Goal: Find specific page/section: Find specific page/section

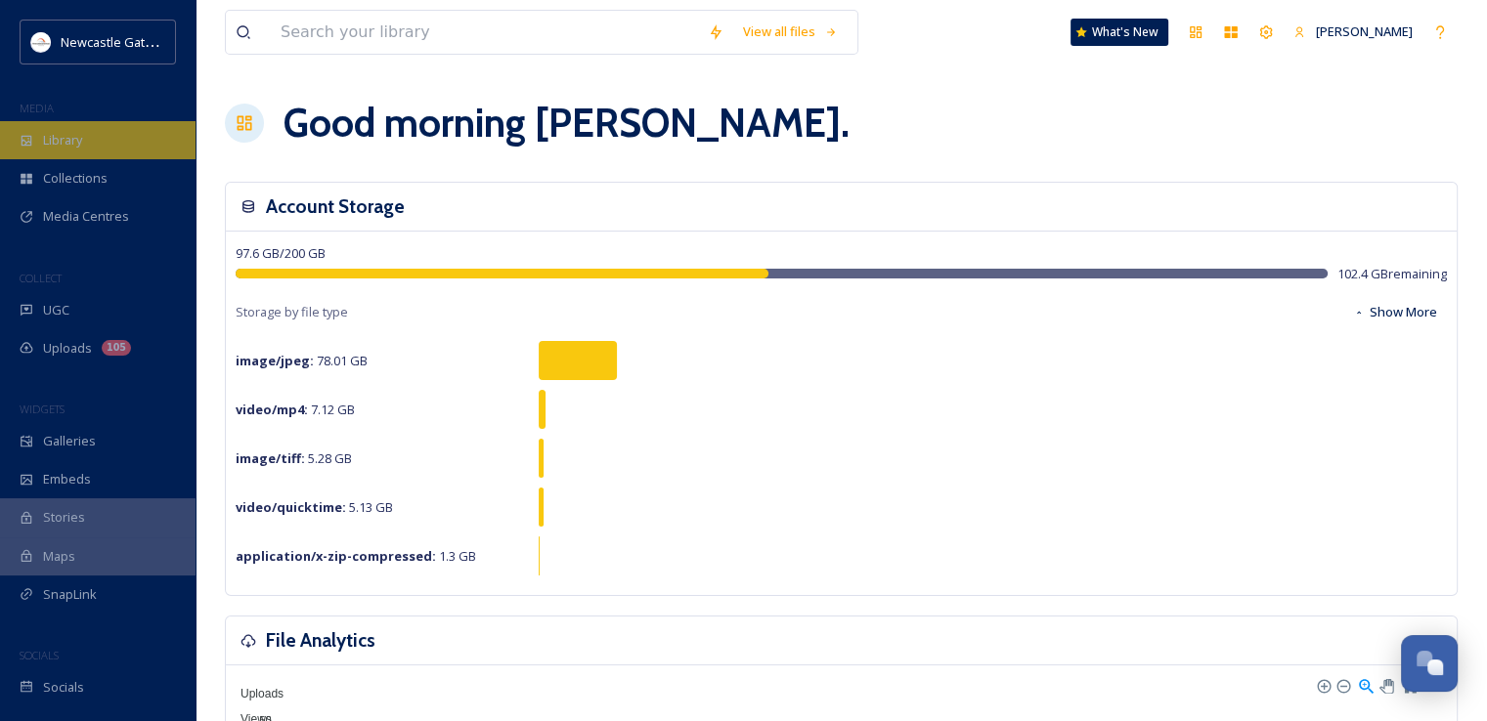
click at [95, 127] on div "Library" at bounding box center [98, 140] width 196 height 38
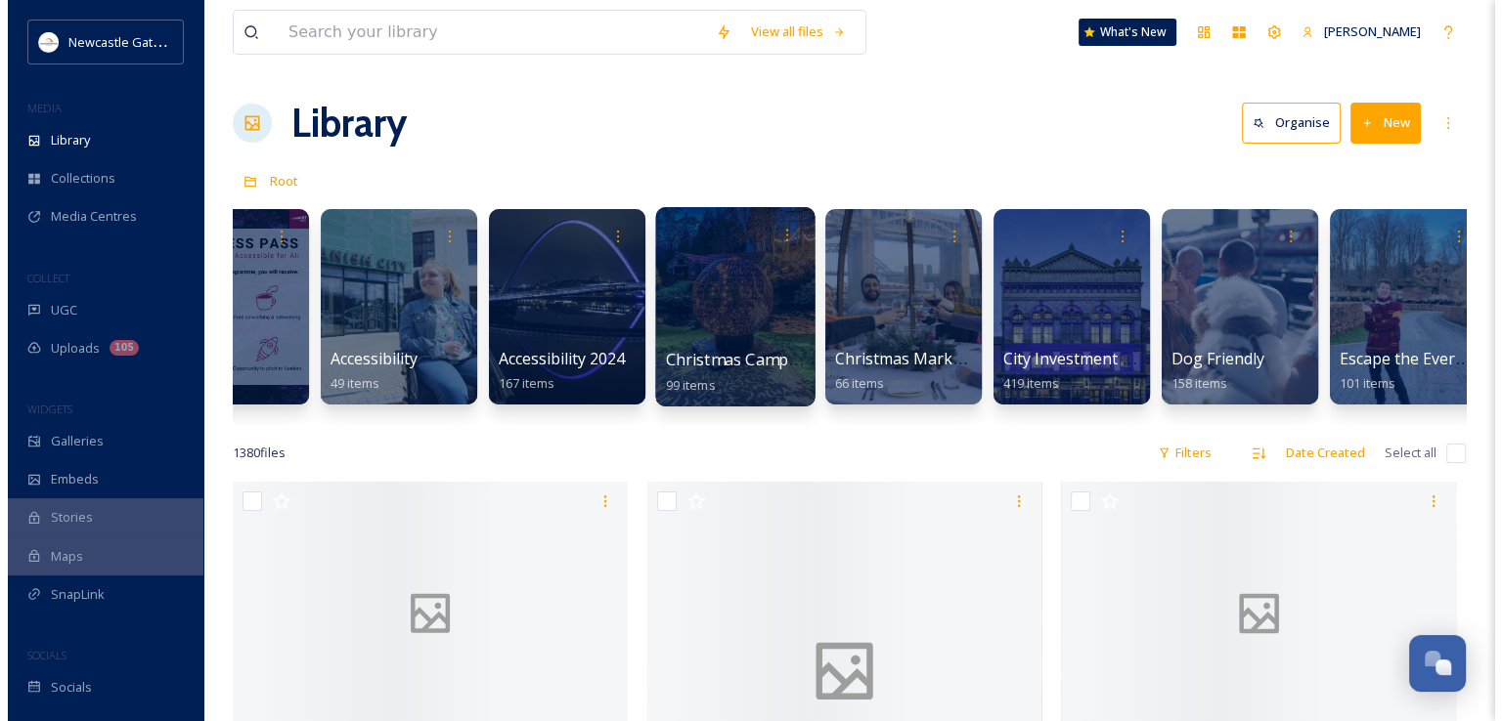
scroll to position [0, 257]
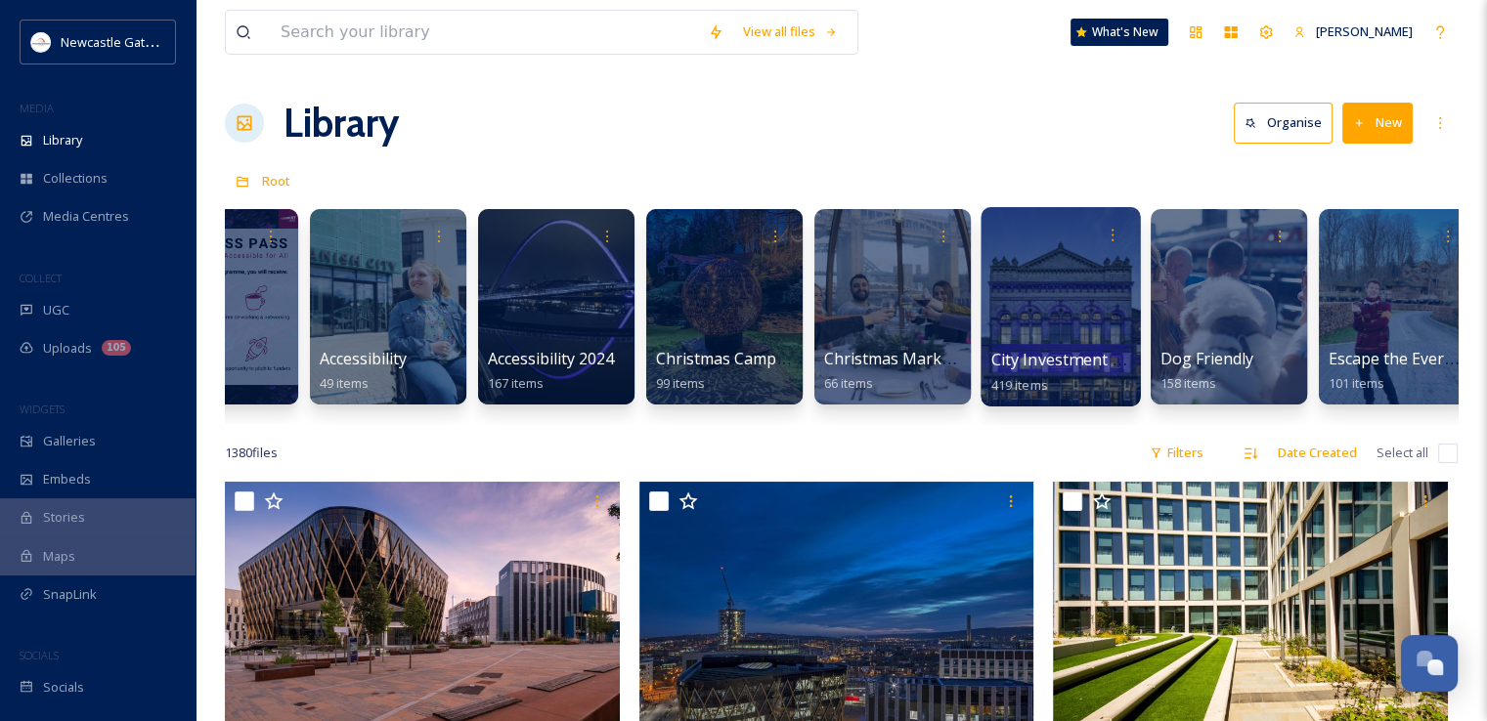
click at [1115, 322] on div at bounding box center [1060, 306] width 159 height 199
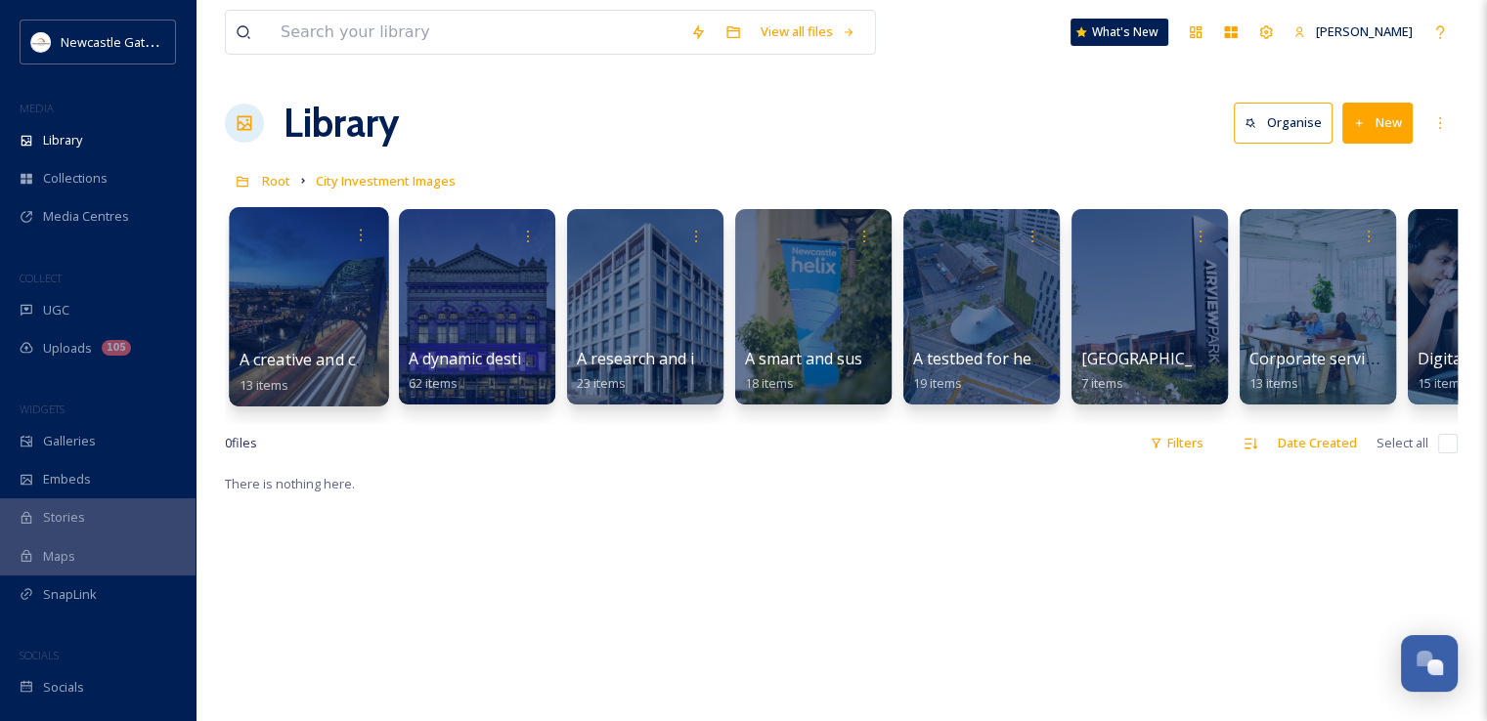
click at [293, 341] on div at bounding box center [308, 306] width 159 height 199
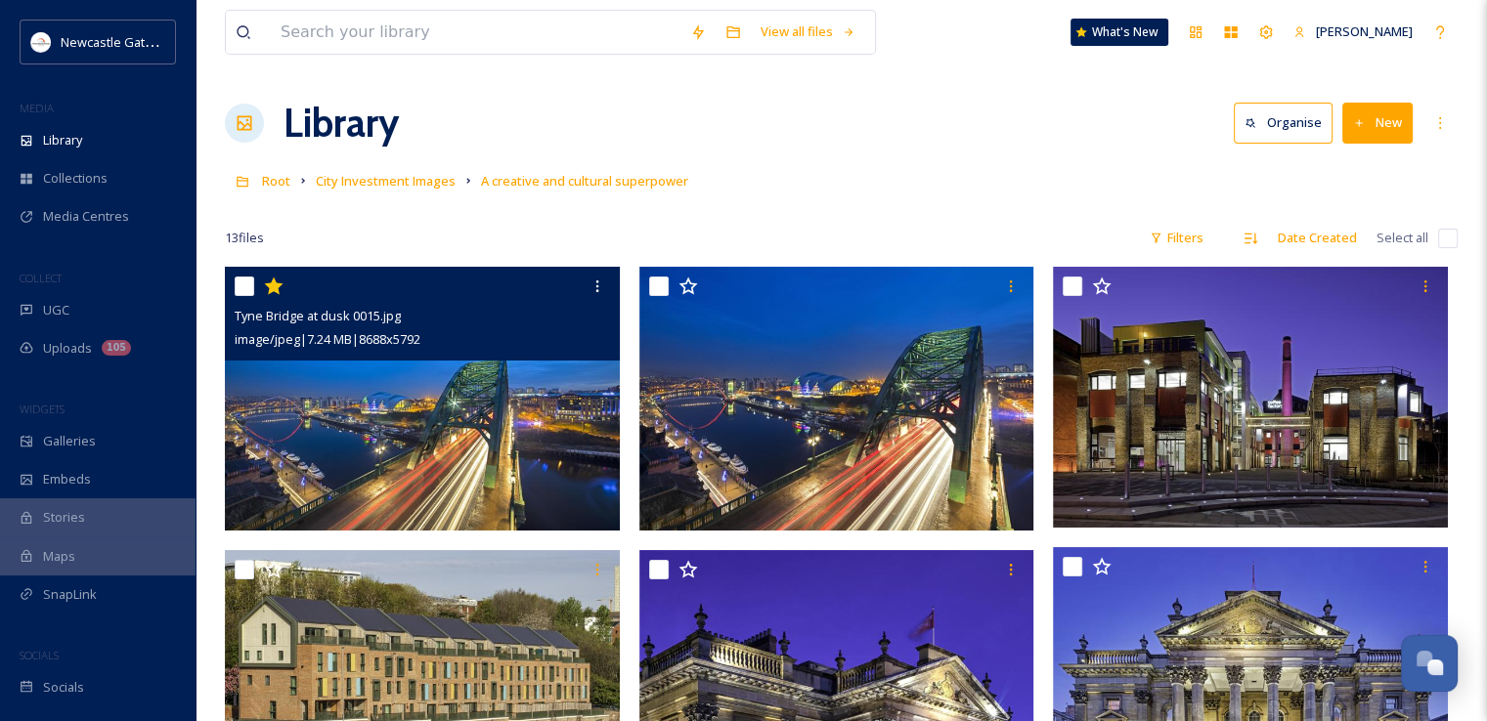
click at [336, 431] on img at bounding box center [422, 399] width 395 height 264
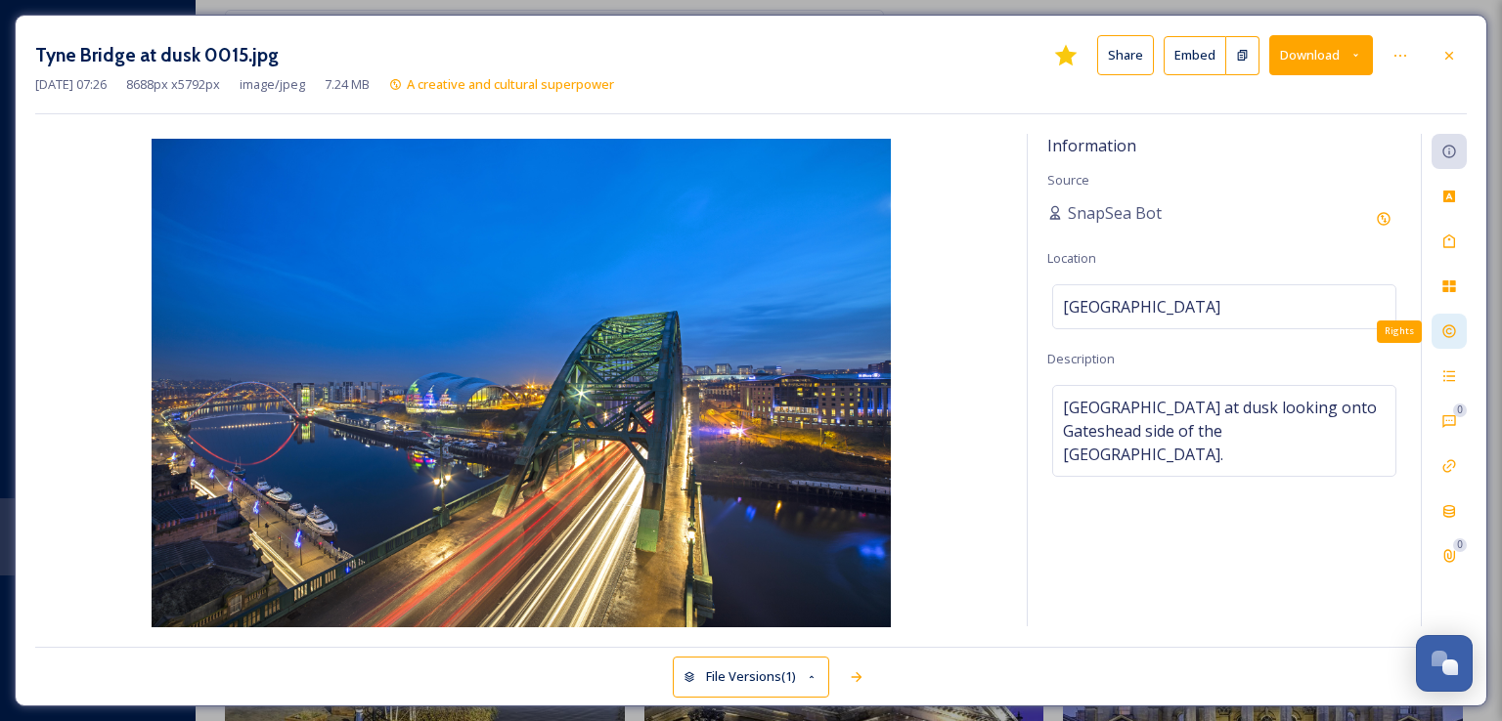
click at [1454, 342] on div "Rights" at bounding box center [1448, 331] width 35 height 35
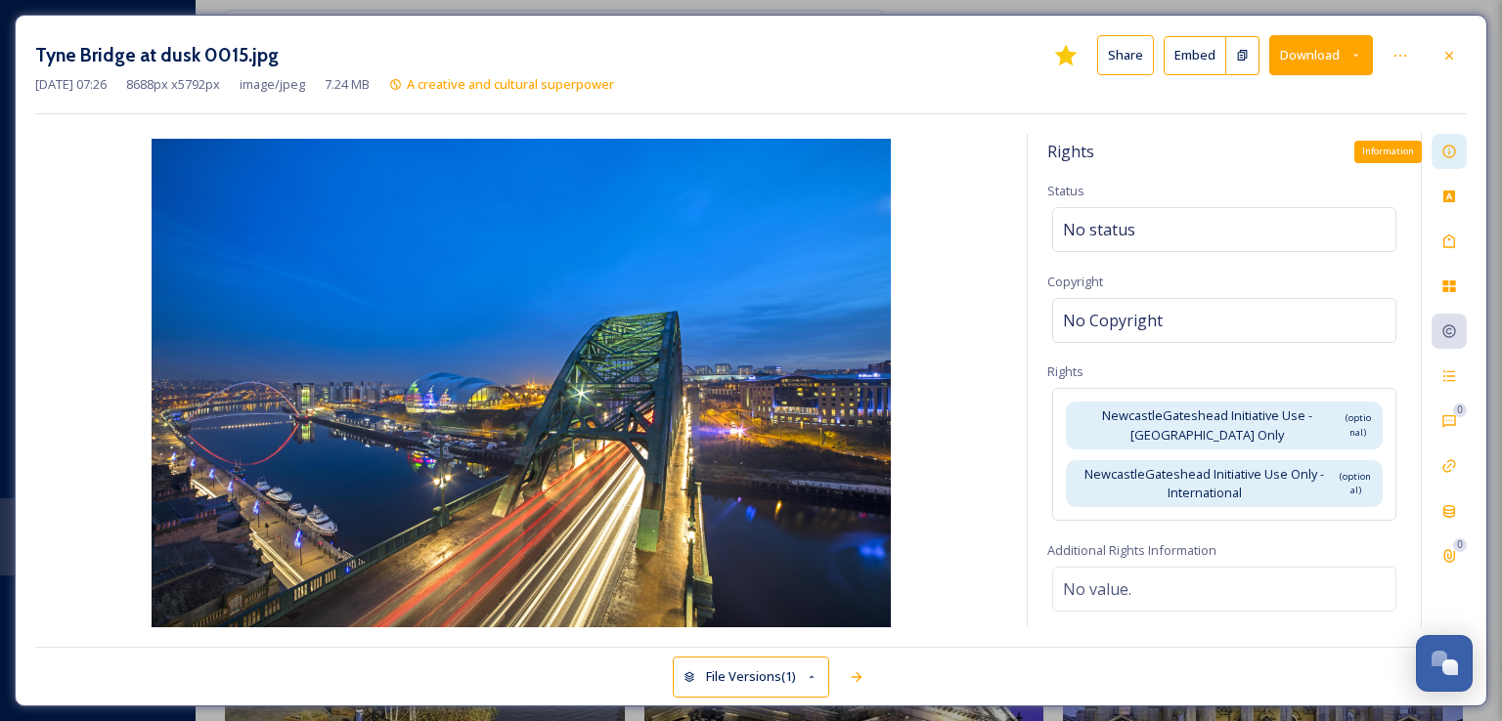
click at [1459, 153] on div "Information" at bounding box center [1448, 151] width 35 height 35
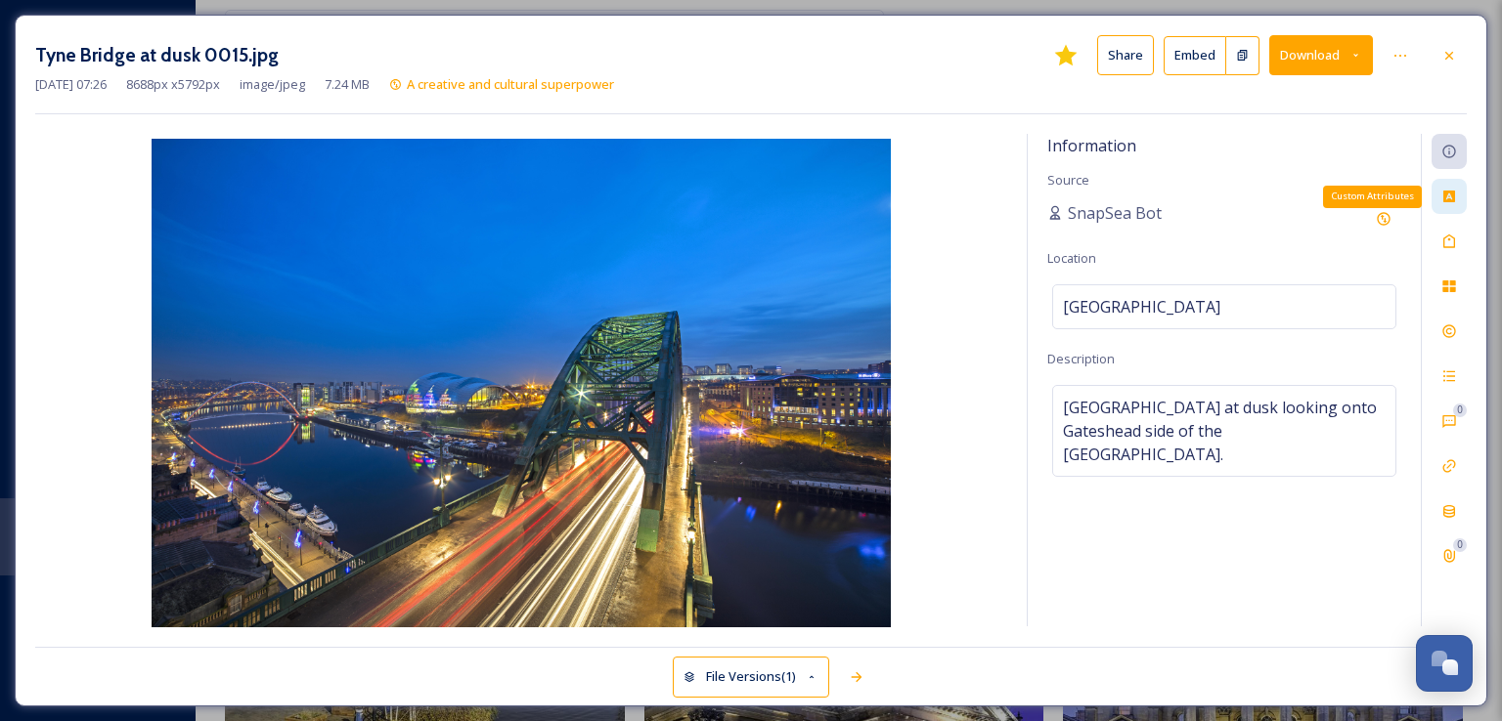
click at [1443, 211] on div "Custom Attributes" at bounding box center [1448, 196] width 35 height 35
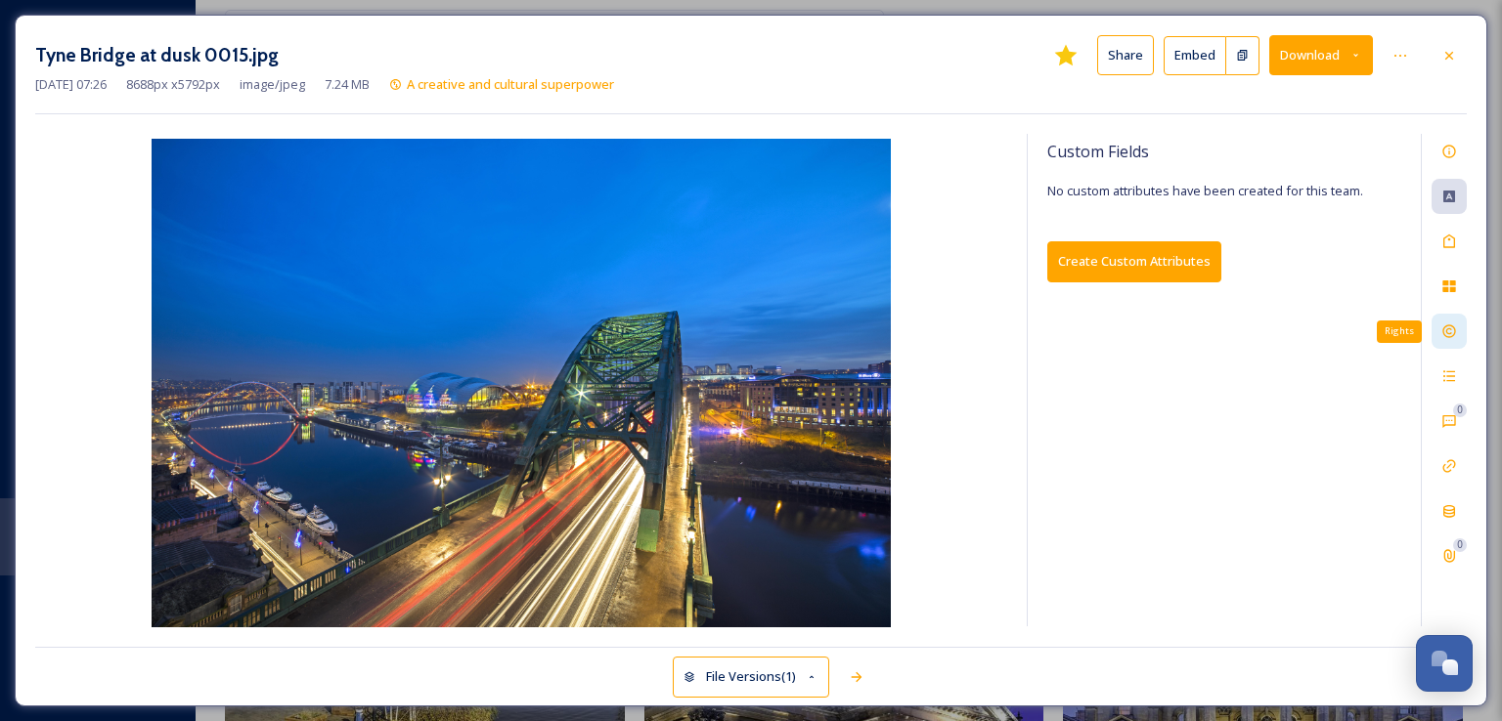
click at [1443, 337] on icon at bounding box center [1449, 332] width 16 height 16
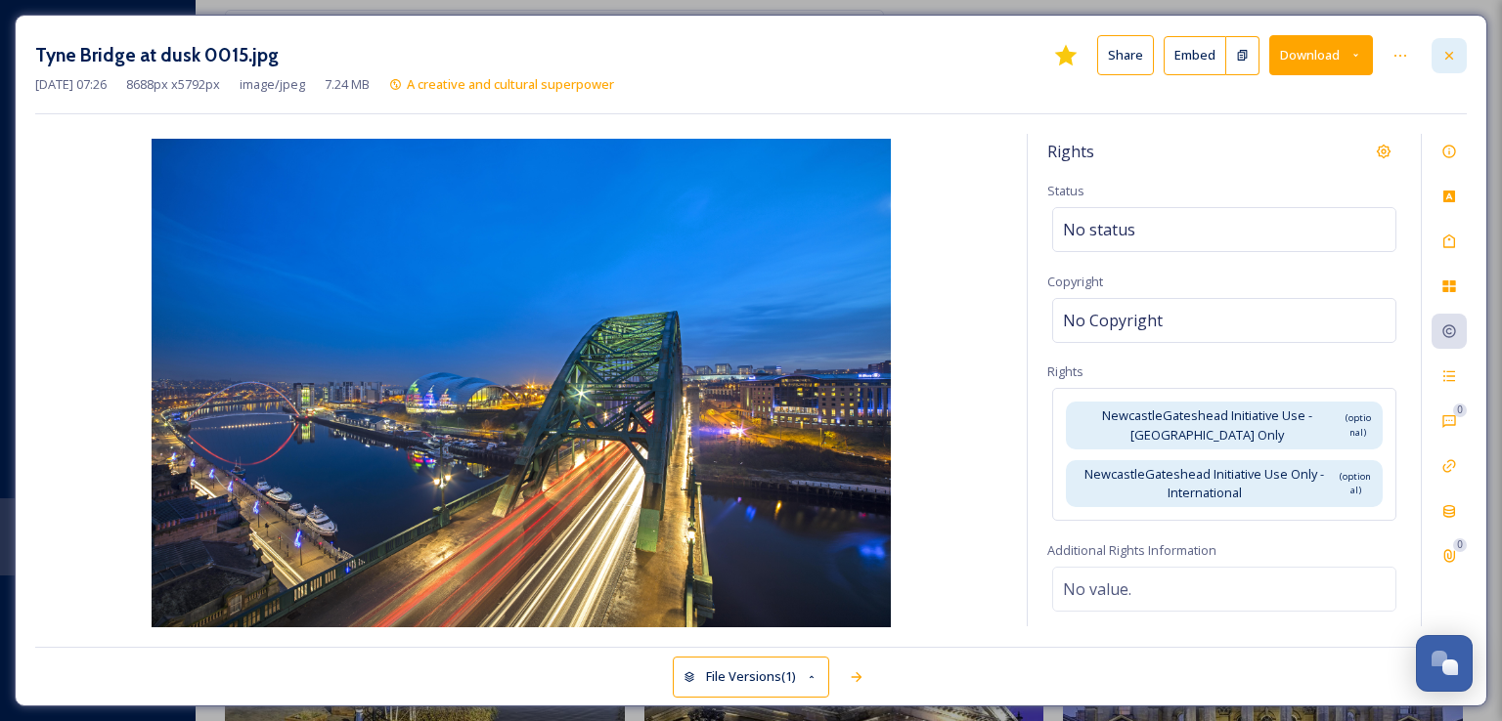
click at [1451, 57] on icon at bounding box center [1449, 55] width 8 height 8
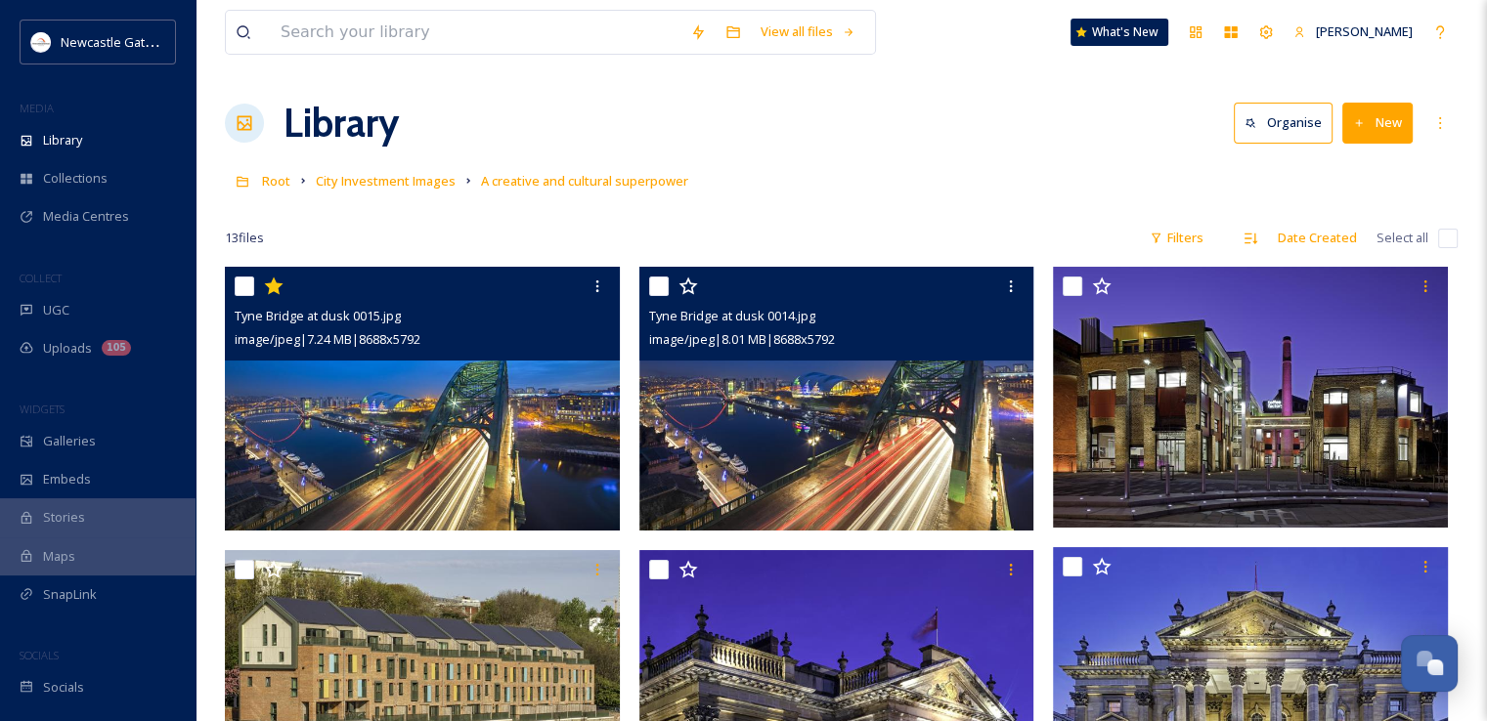
click at [946, 479] on img at bounding box center [836, 399] width 395 height 264
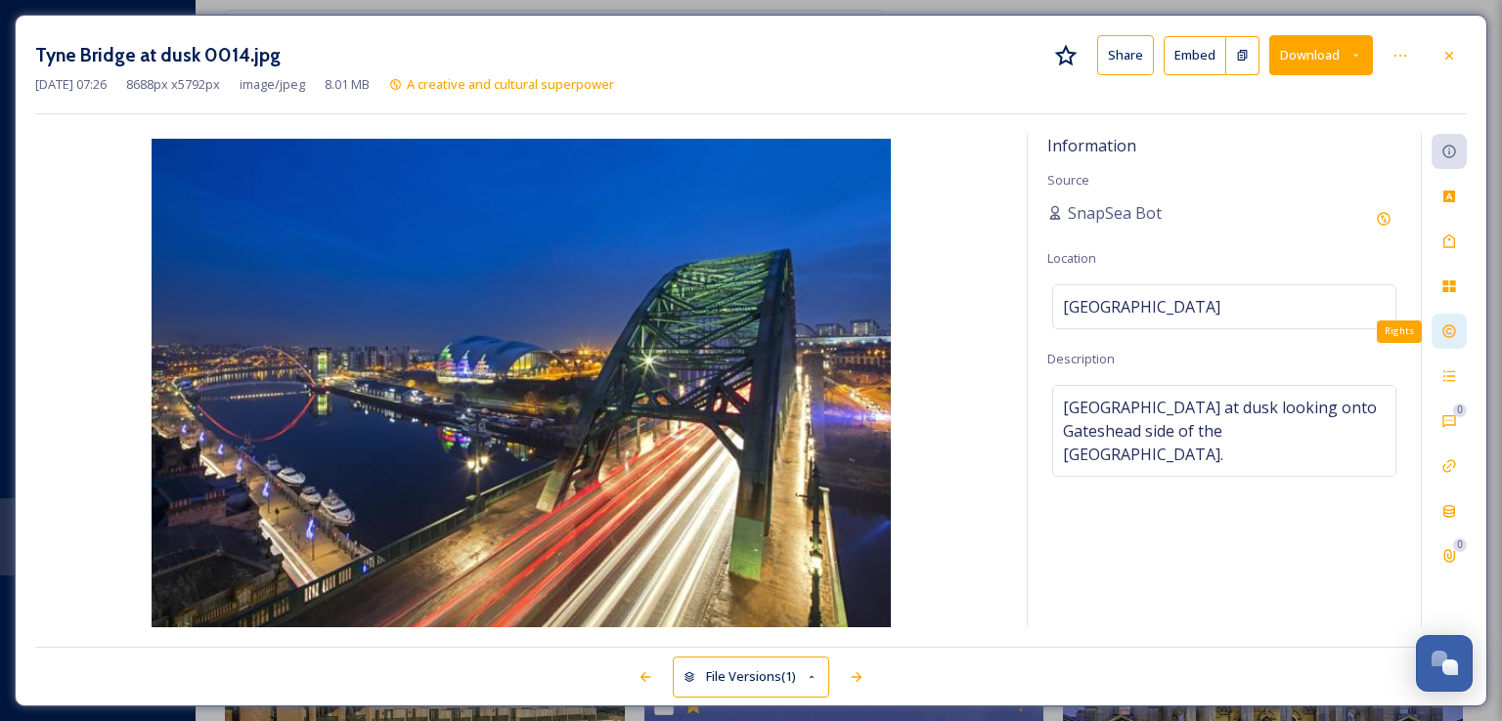
click at [1455, 319] on div "Rights" at bounding box center [1448, 331] width 35 height 35
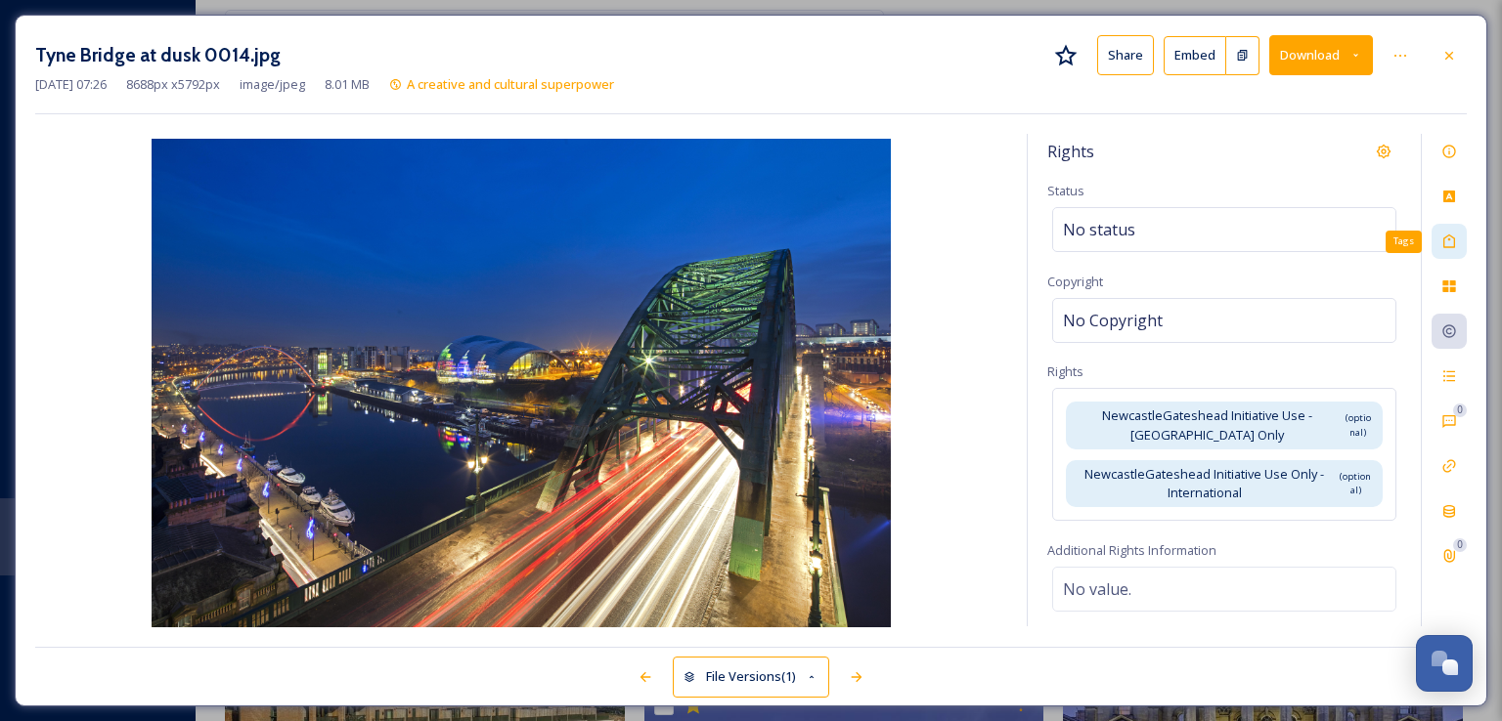
click at [1459, 240] on div "Tags" at bounding box center [1448, 241] width 35 height 35
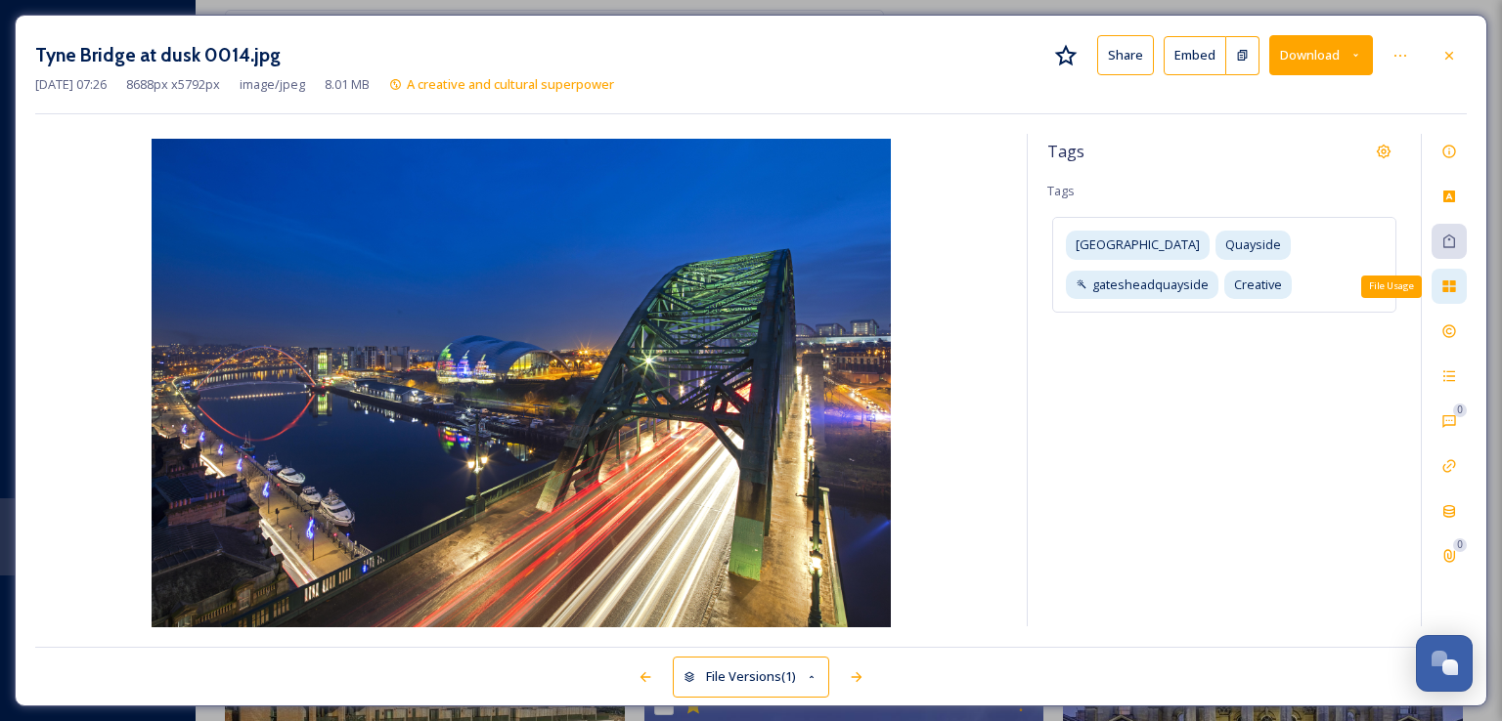
click at [1450, 282] on icon at bounding box center [1448, 287] width 13 height 12
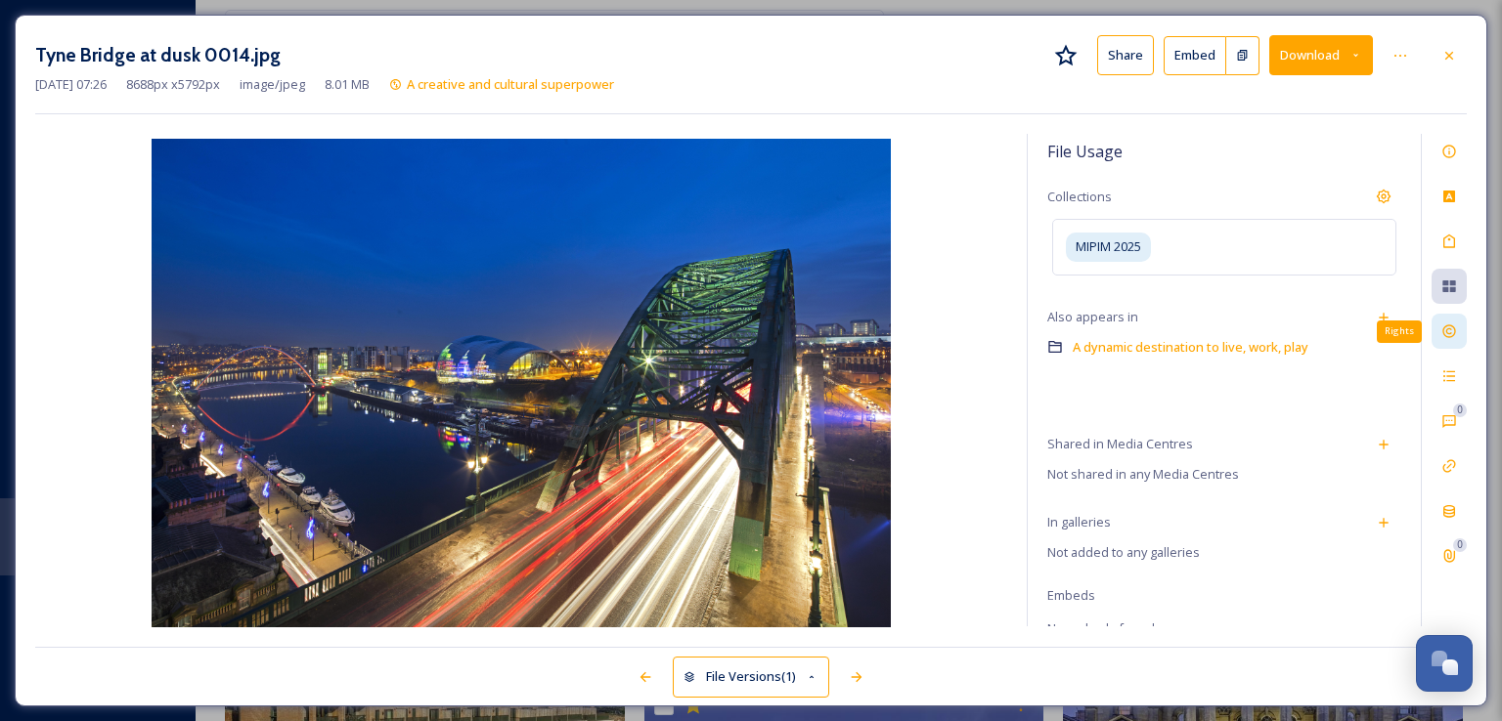
click at [1447, 337] on icon at bounding box center [1448, 332] width 13 height 13
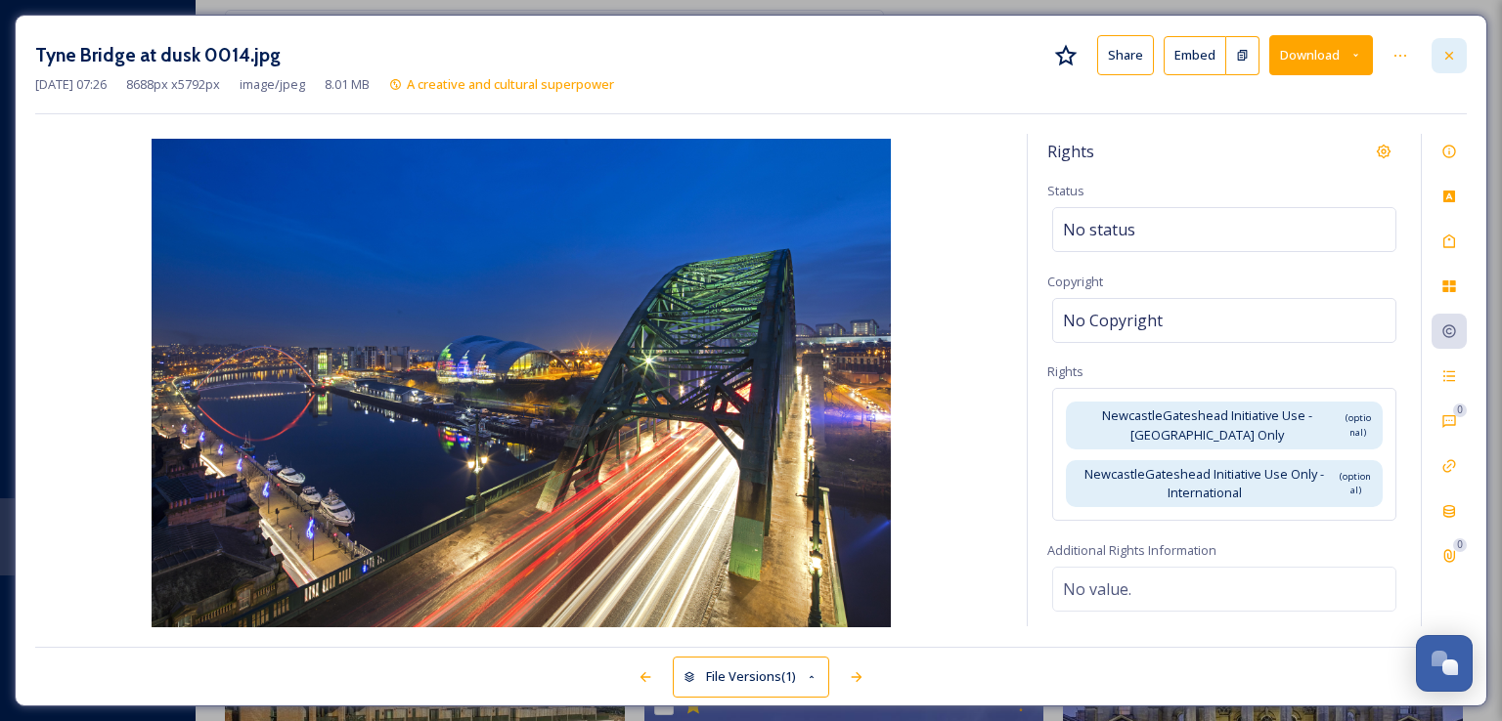
click at [1455, 50] on icon at bounding box center [1449, 56] width 16 height 16
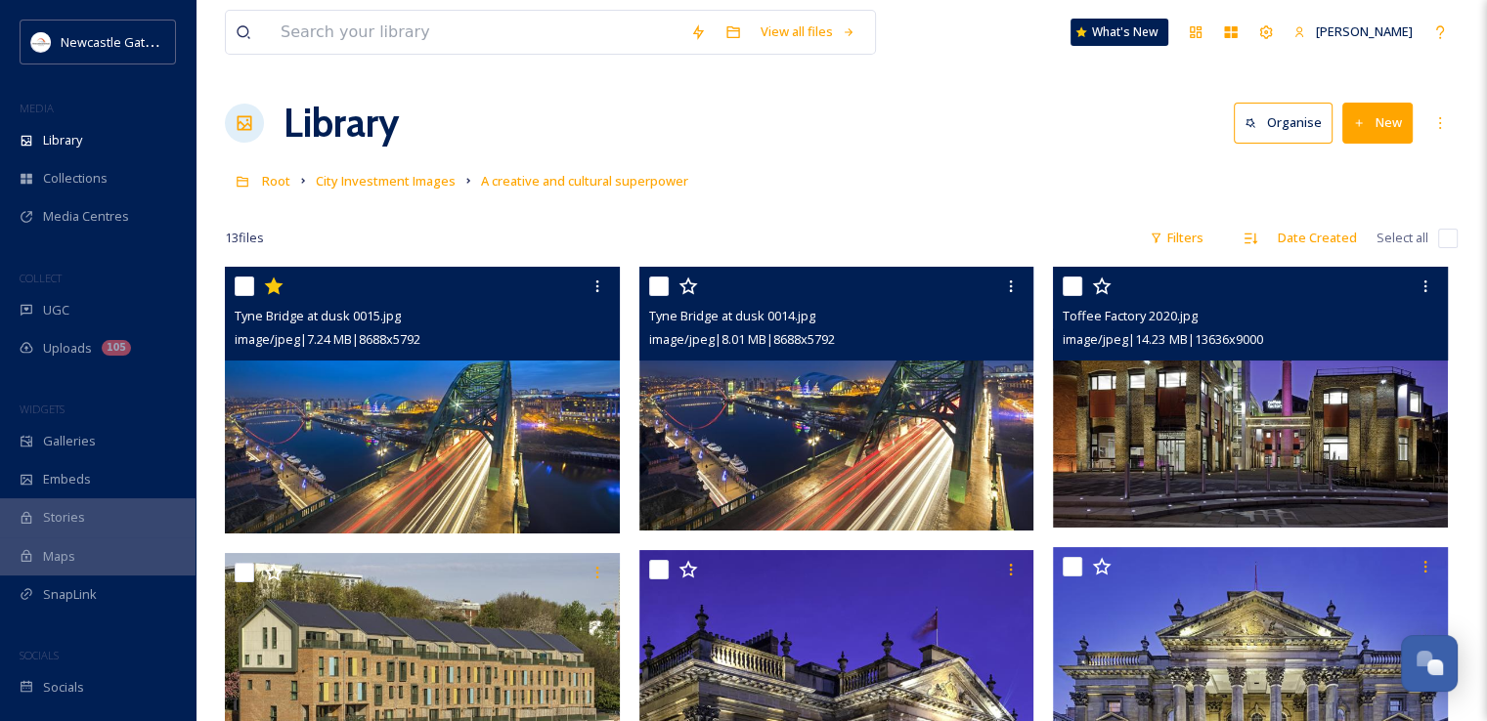
click at [1177, 402] on img at bounding box center [1250, 397] width 395 height 261
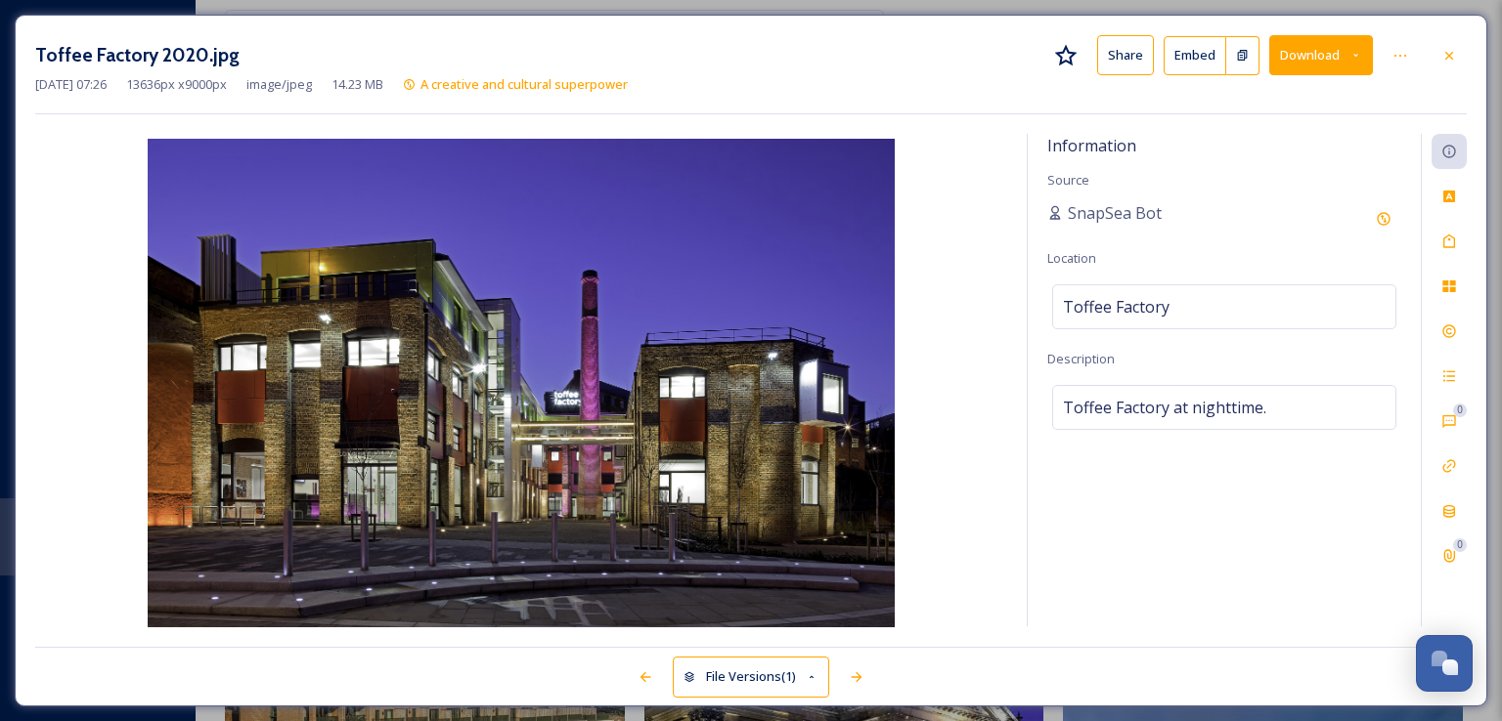
click at [1467, 239] on div "Toffee Factory 2020.jpg Share Embed Download [DATE] 07:26 13636 px x 9000 px im…" at bounding box center [751, 361] width 1472 height 692
click at [1462, 238] on div "Tags" at bounding box center [1448, 241] width 35 height 35
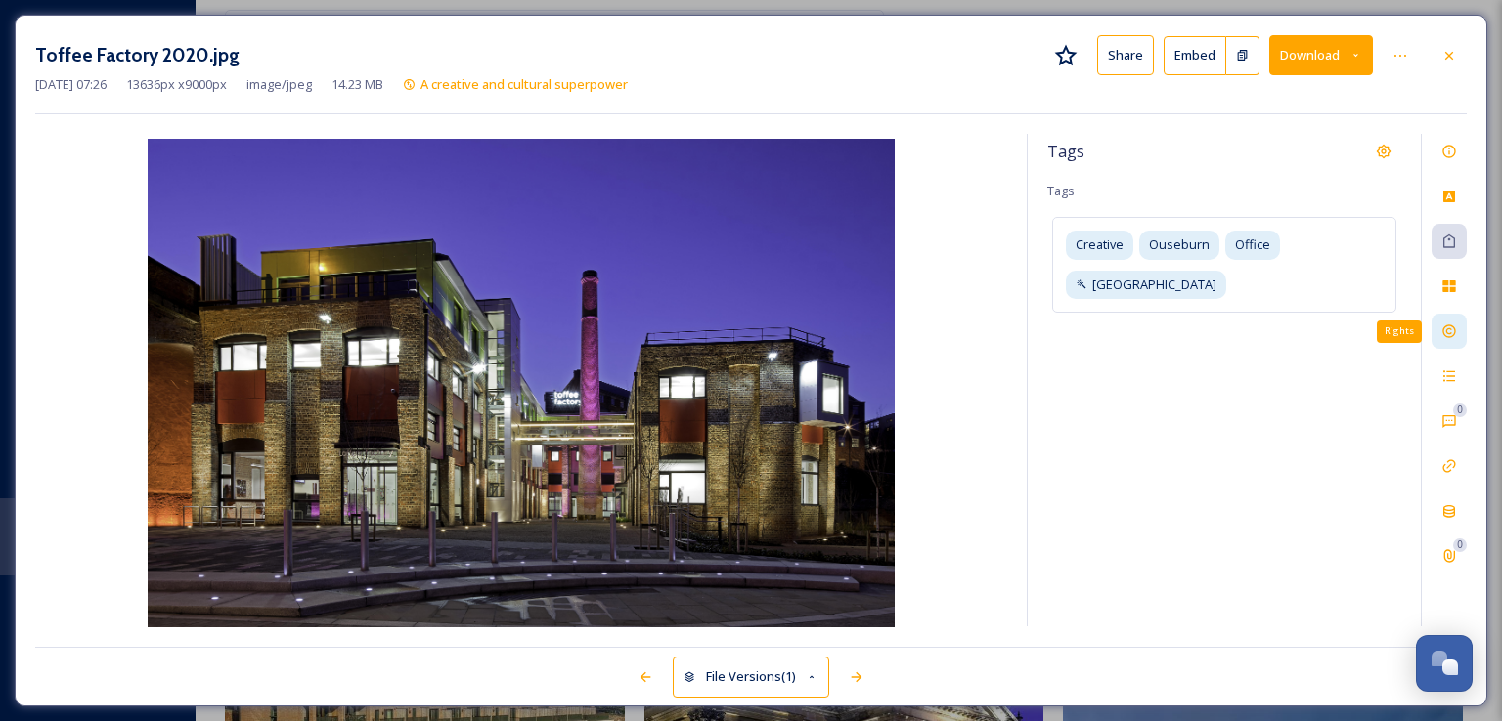
click at [1455, 321] on div "Rights" at bounding box center [1448, 331] width 35 height 35
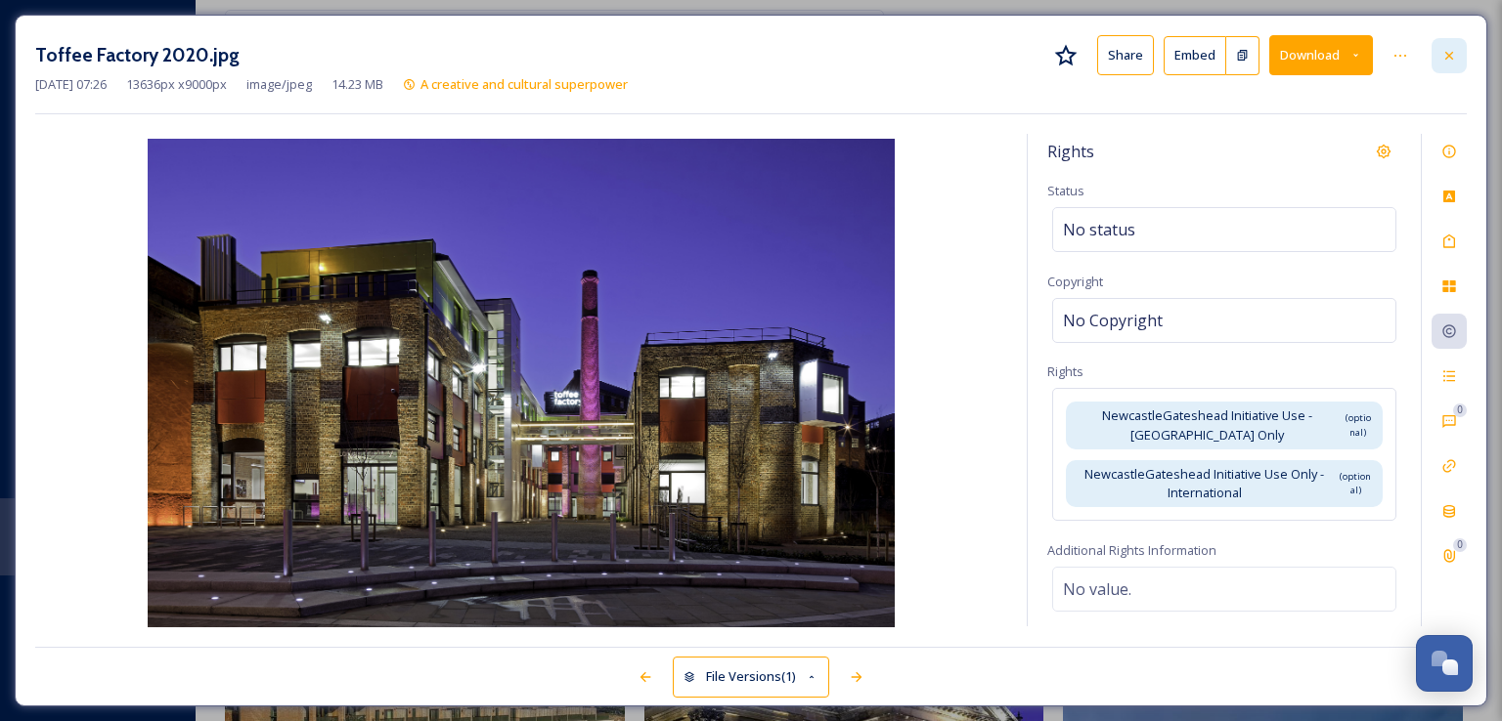
click at [1463, 44] on div at bounding box center [1448, 55] width 35 height 35
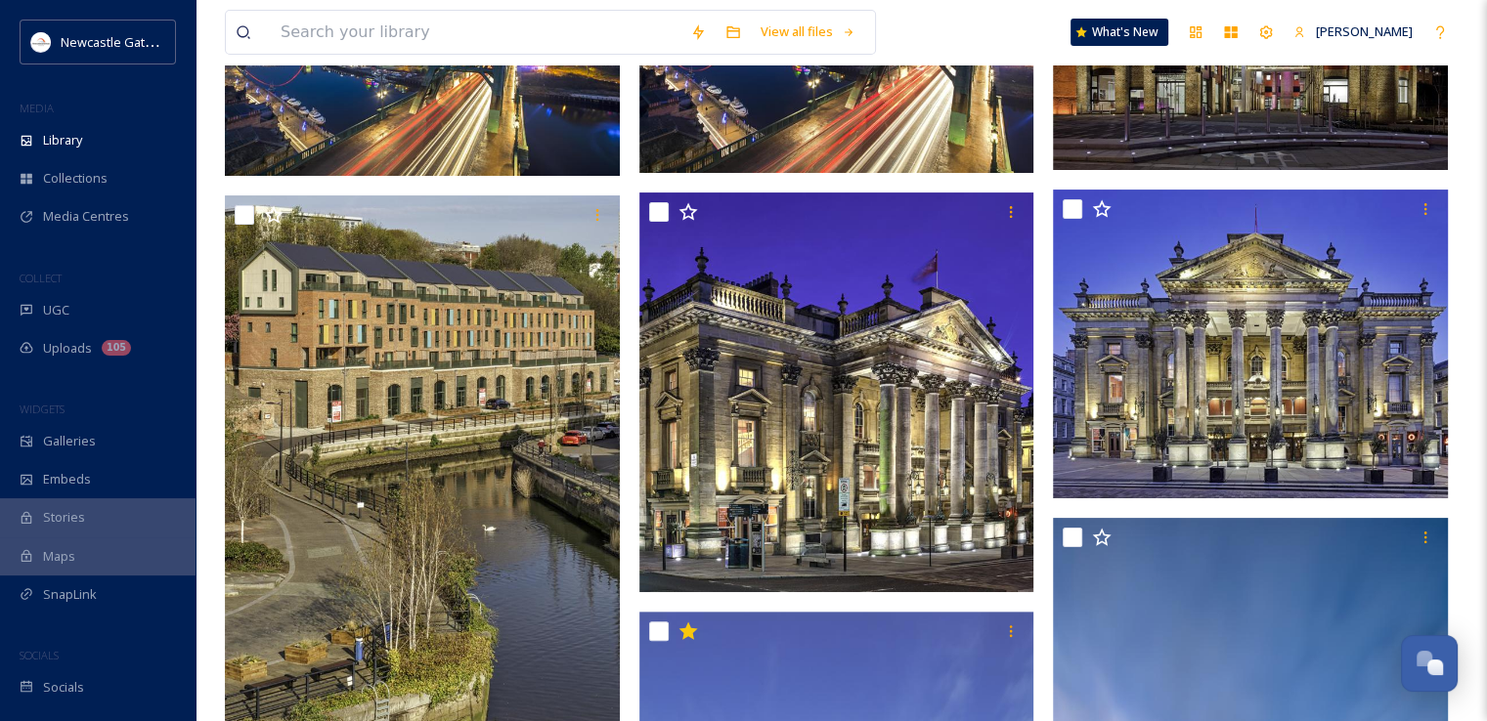
scroll to position [359, 0]
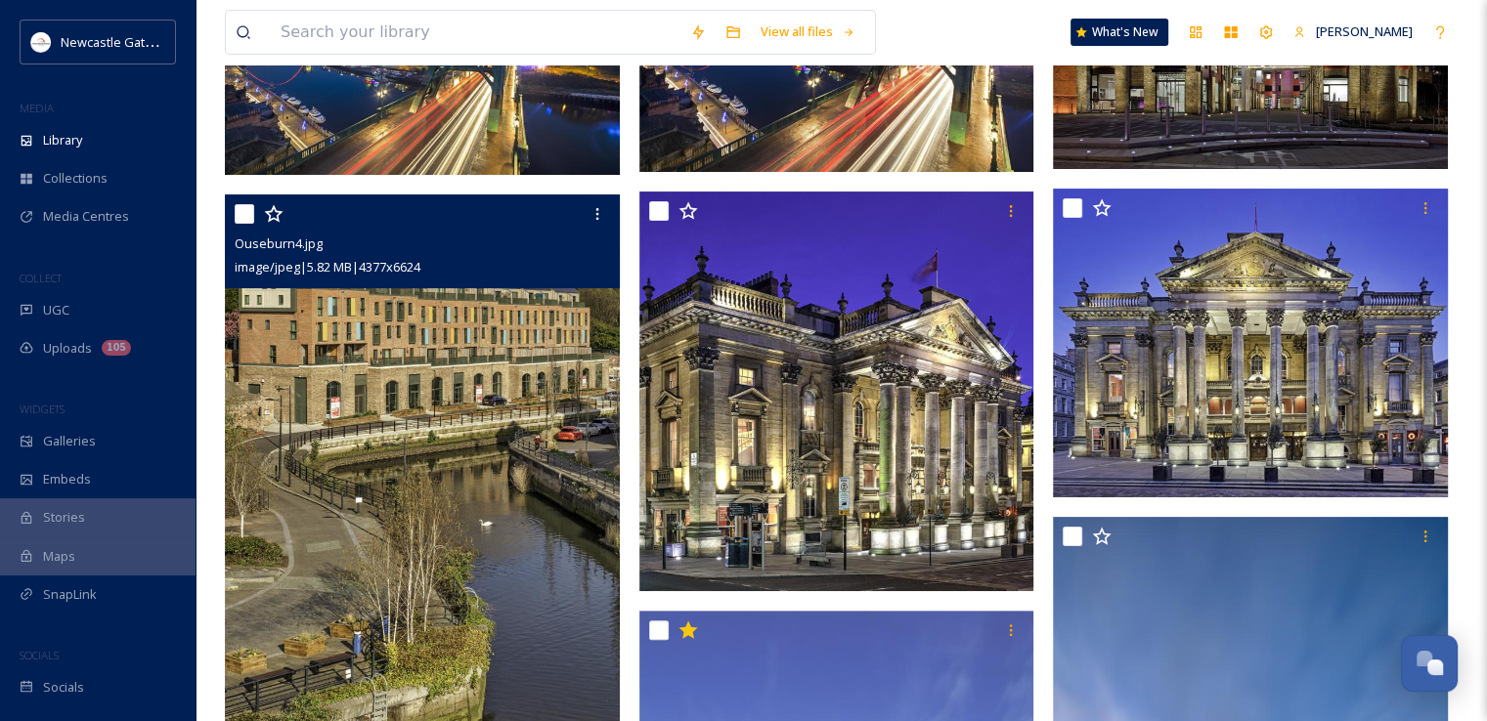
click at [448, 414] on img at bounding box center [422, 493] width 395 height 597
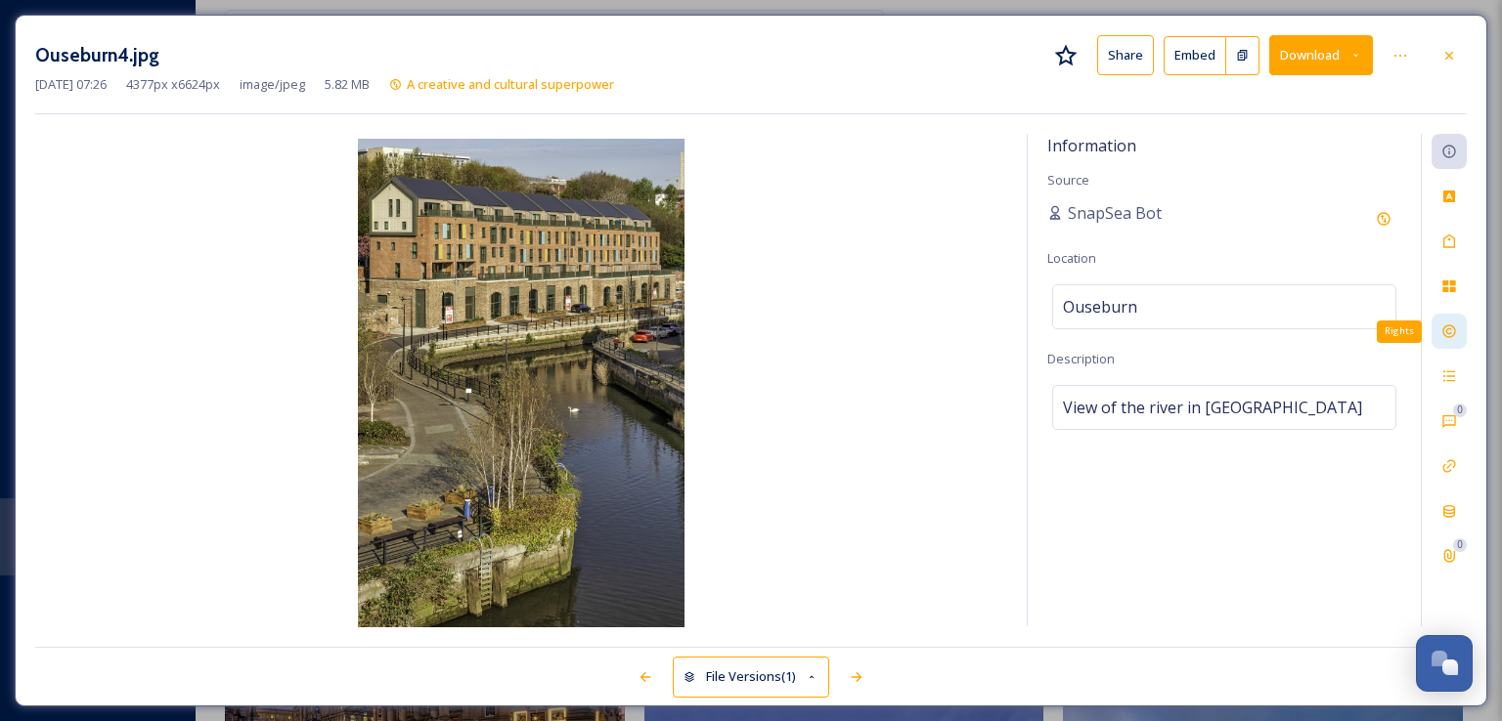
click at [1436, 325] on div "Rights" at bounding box center [1448, 331] width 35 height 35
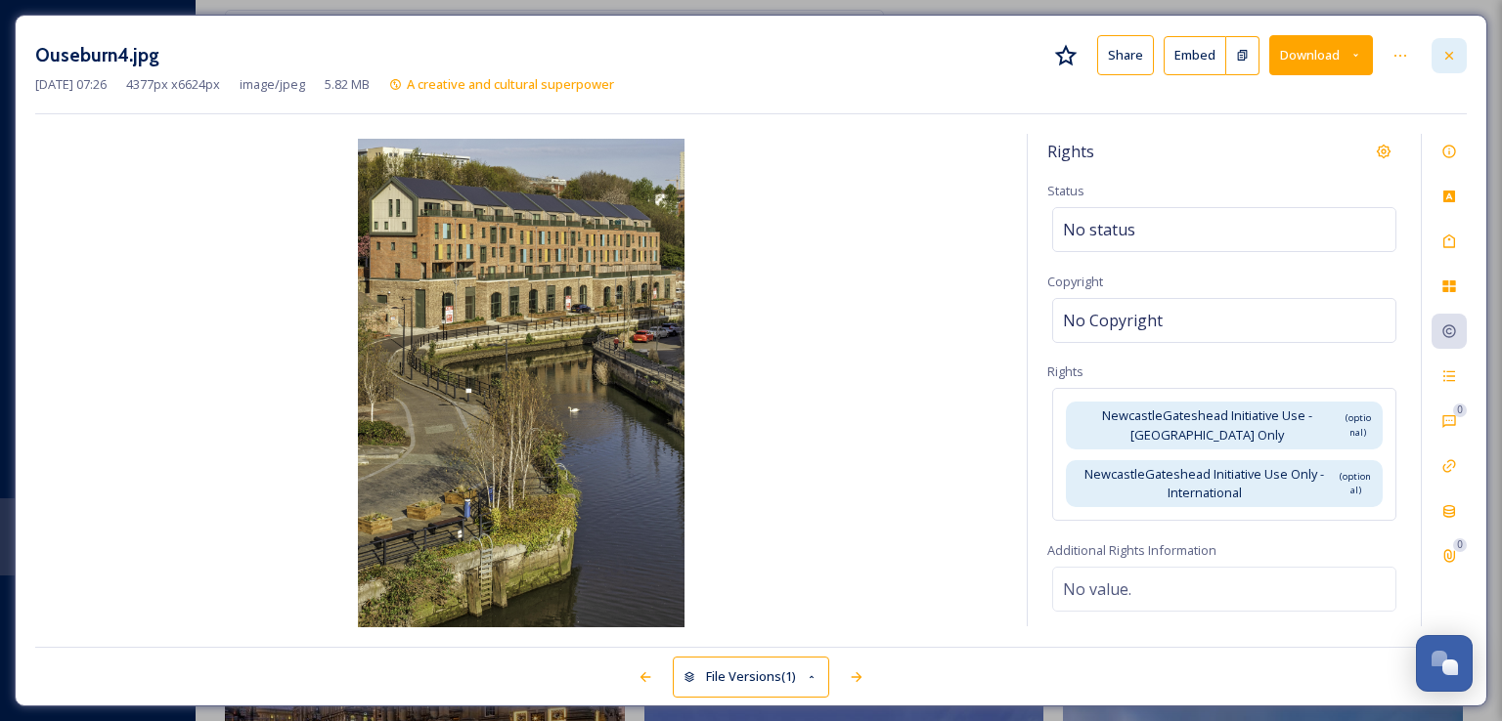
click at [1453, 64] on div at bounding box center [1448, 55] width 35 height 35
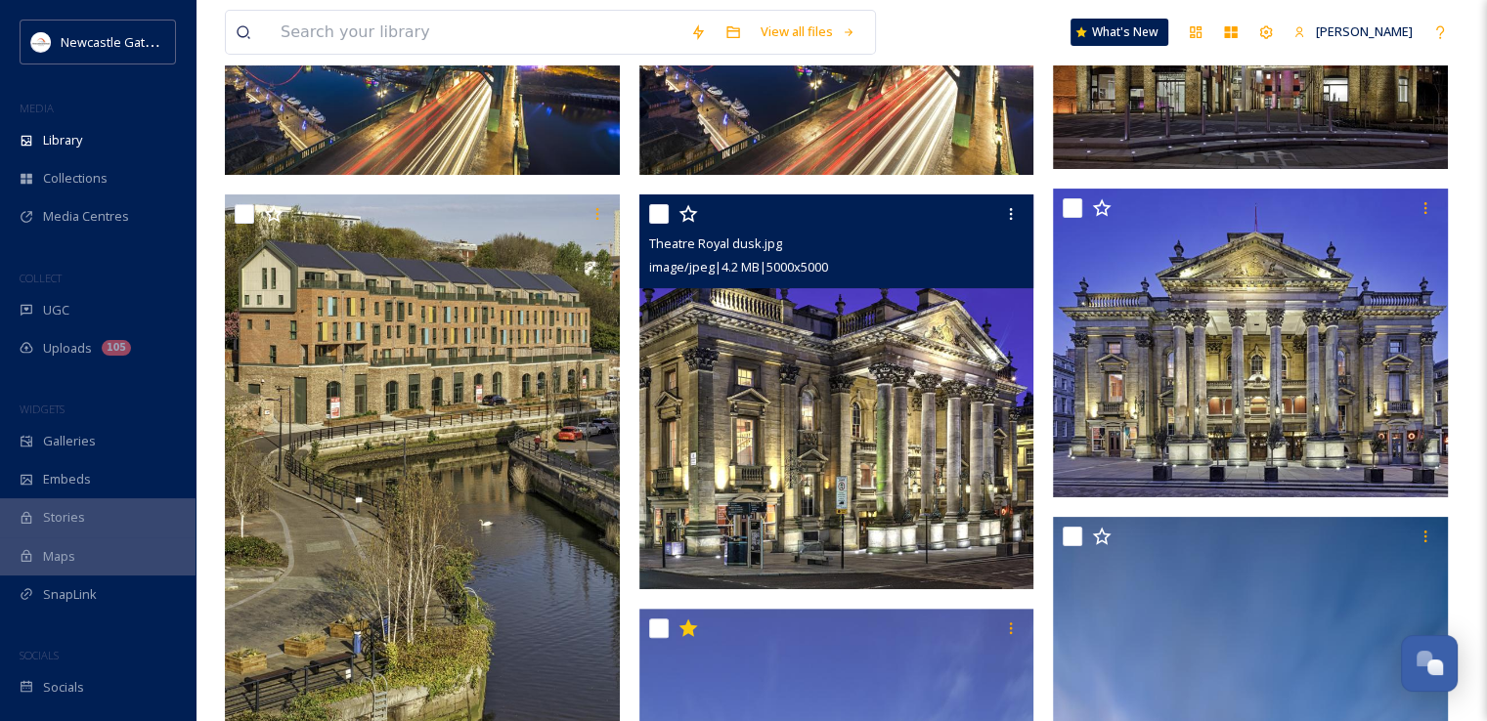
click at [872, 396] on img at bounding box center [836, 392] width 395 height 395
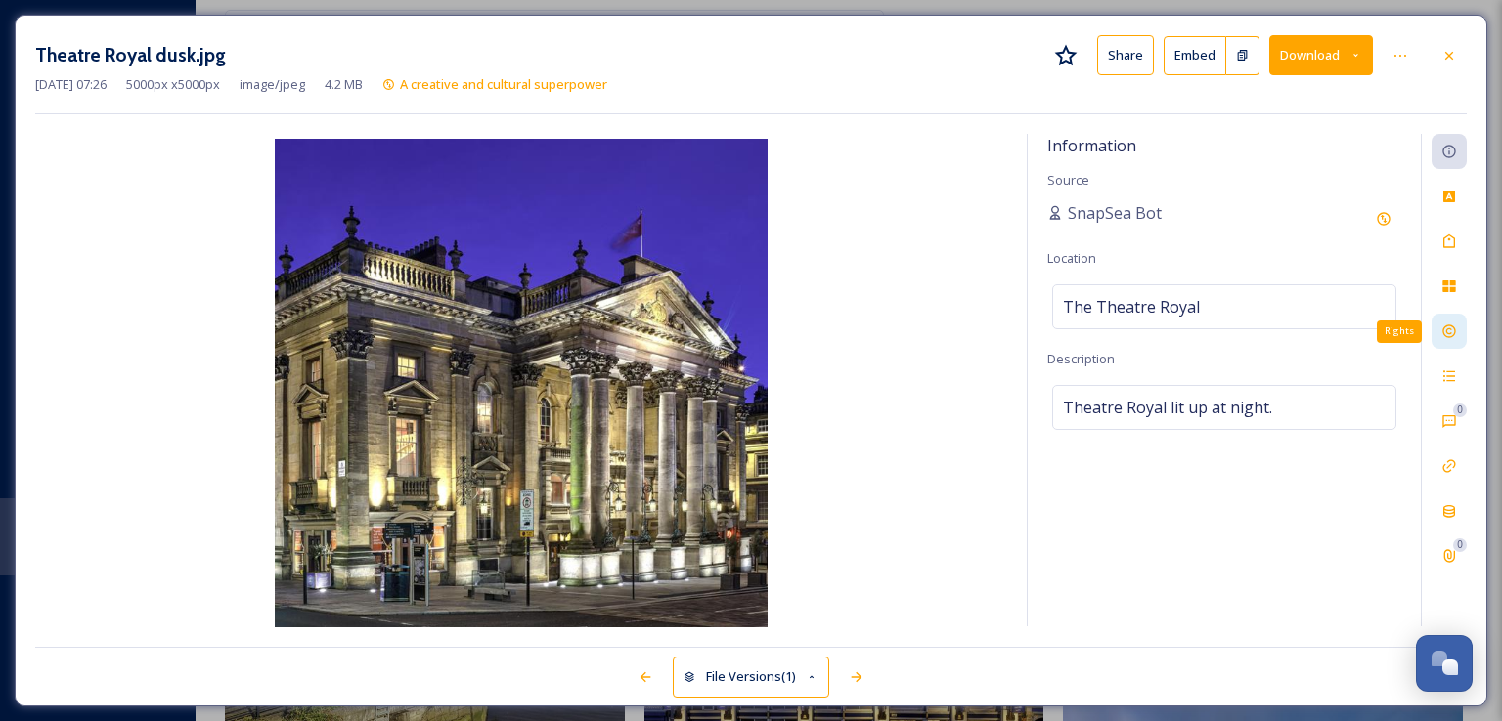
click at [1439, 330] on div "Rights" at bounding box center [1448, 331] width 35 height 35
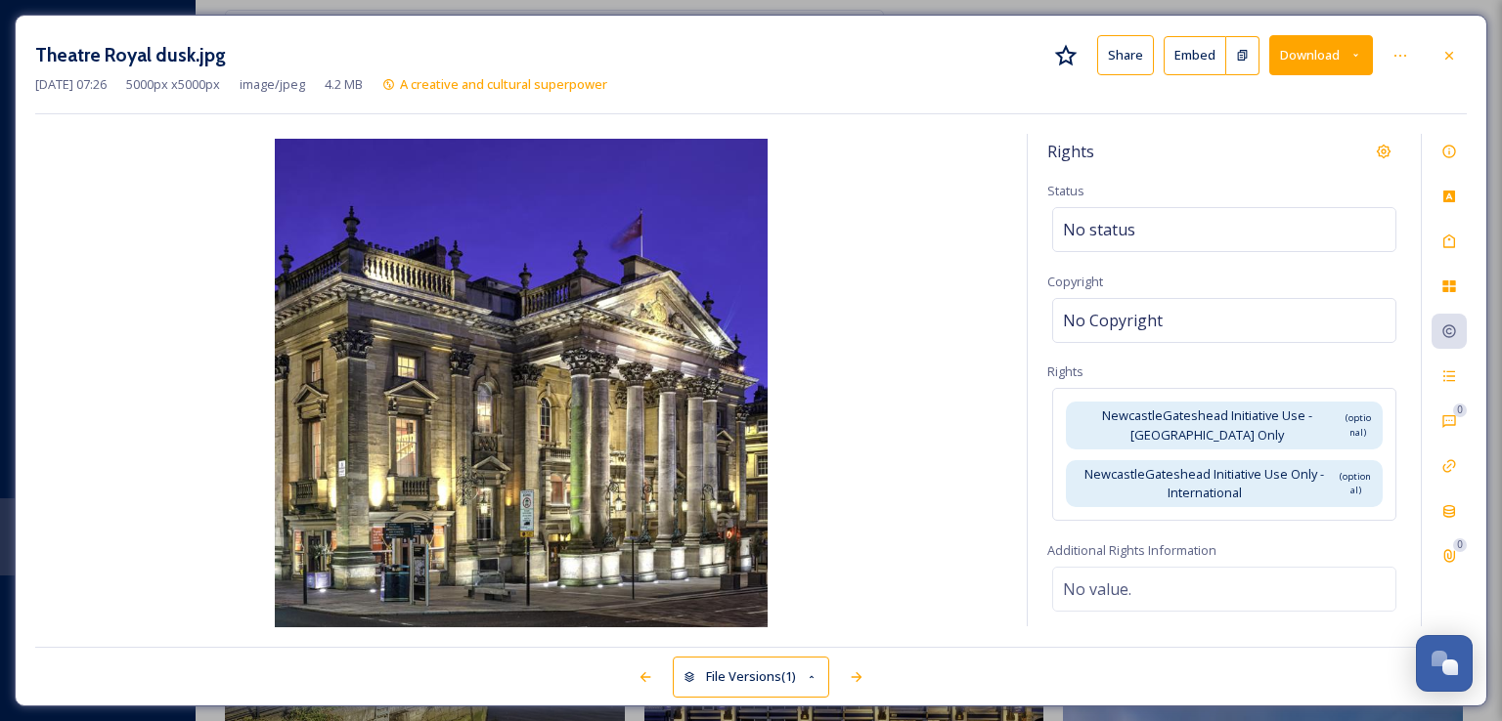
click at [397, 686] on div "Theatre Royal dusk.jpg Share Embed Download [DATE] 07:26 5000 px x 5000 px imag…" at bounding box center [751, 360] width 1502 height 721
click at [1451, 55] on icon at bounding box center [1449, 56] width 16 height 16
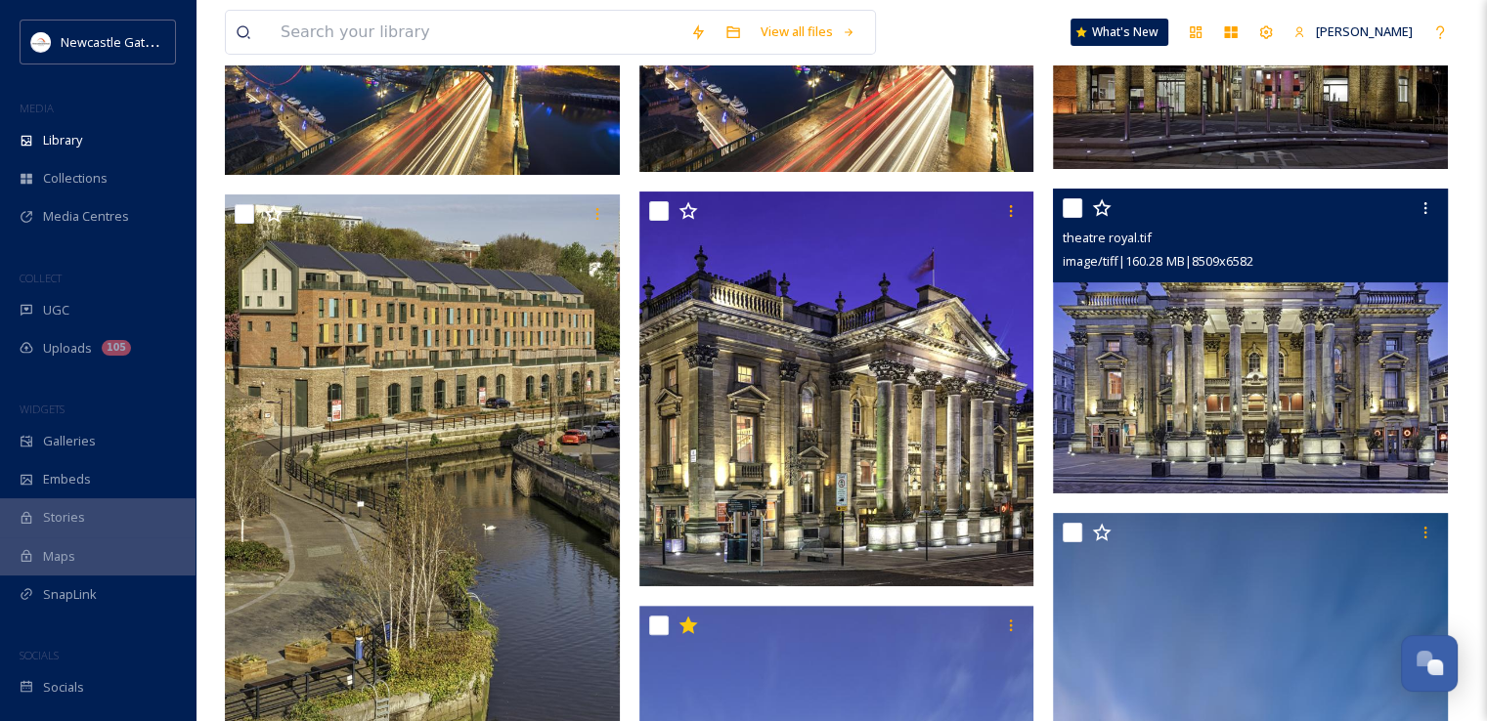
click at [1169, 292] on img at bounding box center [1250, 341] width 395 height 305
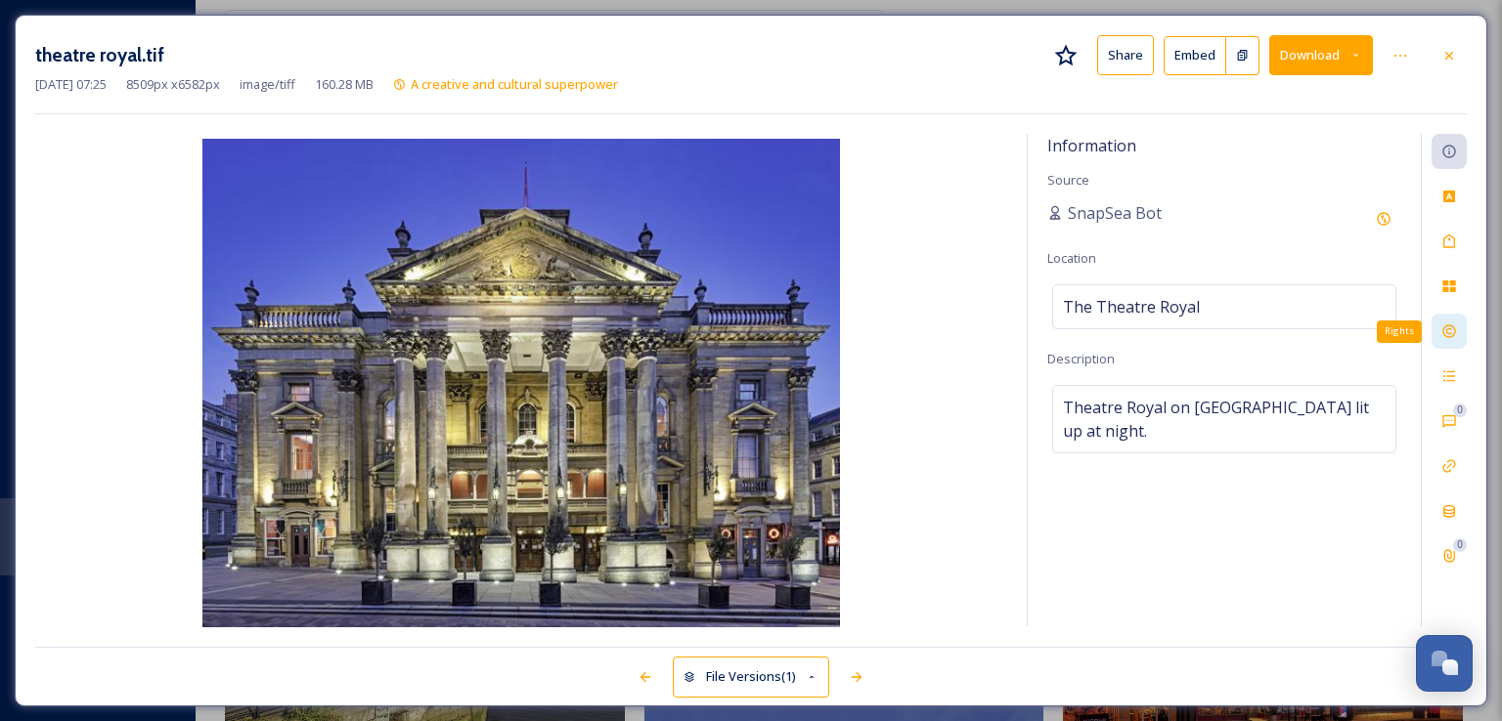
click at [1455, 324] on icon at bounding box center [1449, 332] width 16 height 16
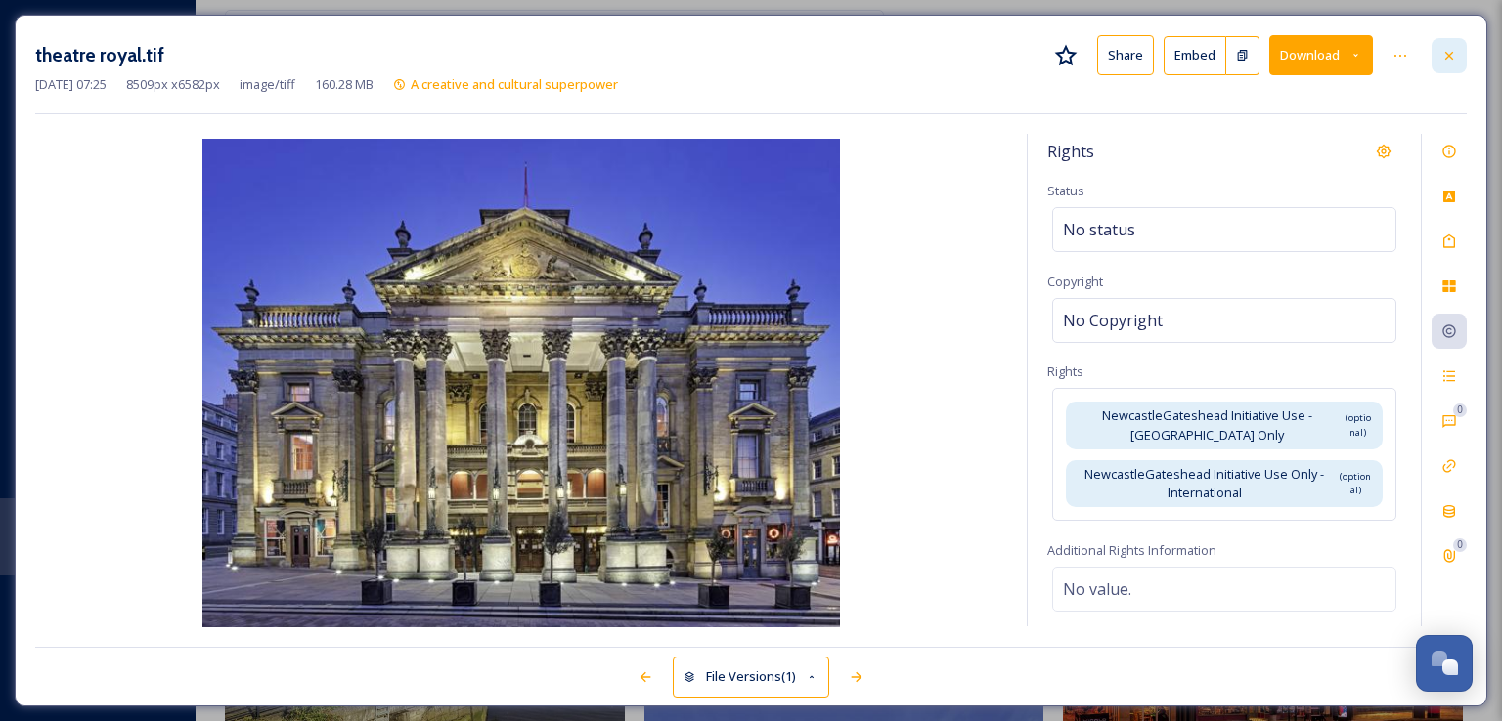
click at [1456, 45] on div at bounding box center [1448, 55] width 35 height 35
